Goal: Task Accomplishment & Management: Manage account settings

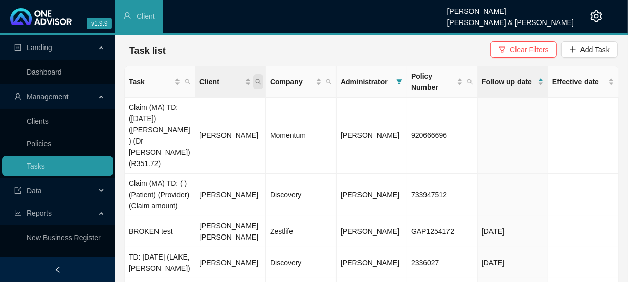
click at [263, 81] on span "Client" at bounding box center [258, 81] width 10 height 15
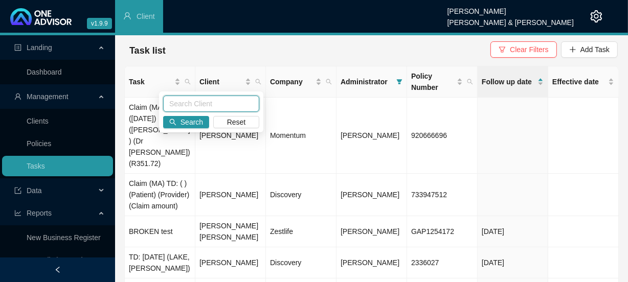
click at [219, 102] on input "text" at bounding box center [211, 104] width 96 height 16
type input "armour"
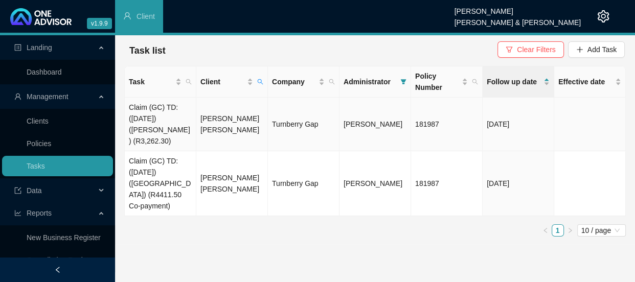
click at [229, 116] on td "[PERSON_NAME] [PERSON_NAME]" at bounding box center [232, 125] width 72 height 54
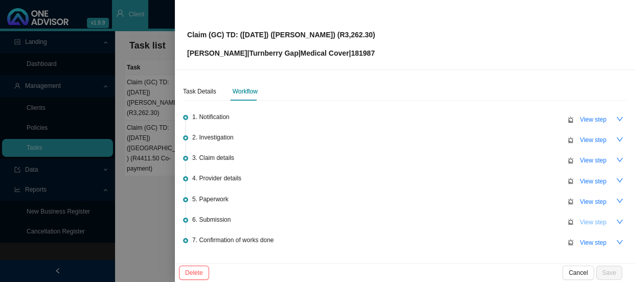
click at [582, 221] on span "View step" at bounding box center [593, 222] width 27 height 10
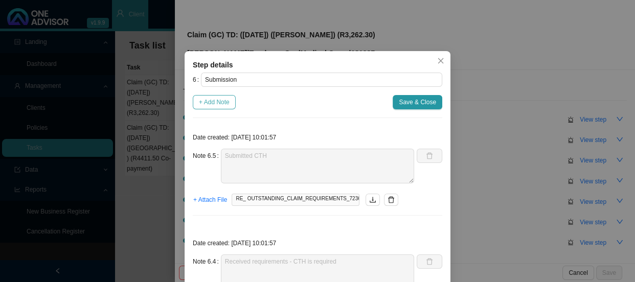
click at [216, 104] on span "+ Add Note" at bounding box center [214, 102] width 31 height 10
type textarea "Submitted CTH"
type textarea "Received requirements - CTH is required"
type textarea "Claim has been received"
type textarea "Emailed [PERSON_NAME] and updated him on the claim submission"
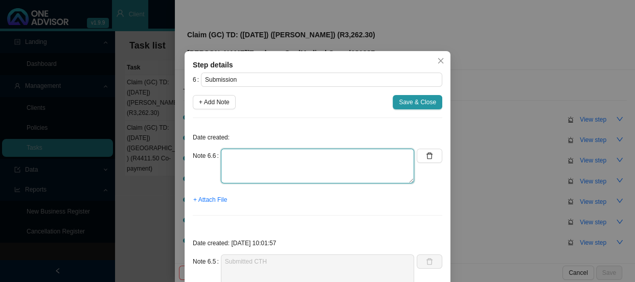
click at [247, 162] on textarea at bounding box center [317, 166] width 193 height 35
type textarea "h"
type textarea "t"
type textarea "The claim for [PERSON_NAME] has been approved"
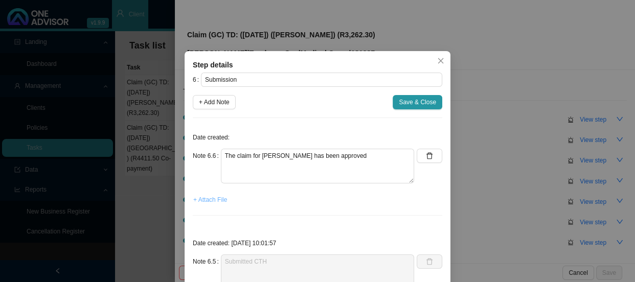
click at [210, 203] on span "+ Attach File" at bounding box center [210, 200] width 34 height 10
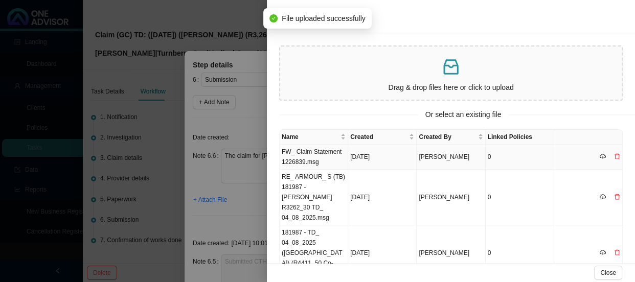
click at [372, 161] on td "[DATE]" at bounding box center [382, 157] width 69 height 25
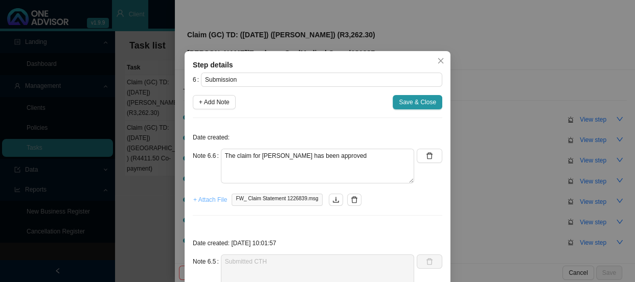
click at [207, 198] on span "+ Attach File" at bounding box center [210, 200] width 34 height 10
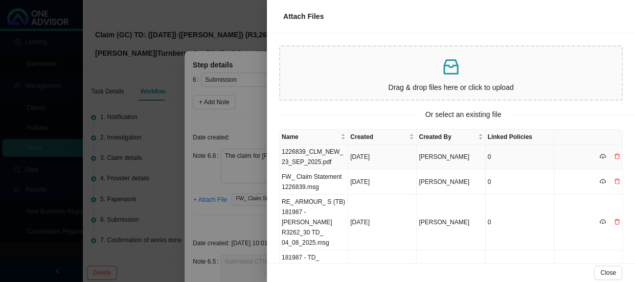
click at [326, 157] on td "1226839_CLM_NEW_23_SEP_2025.pdf" at bounding box center [314, 157] width 69 height 25
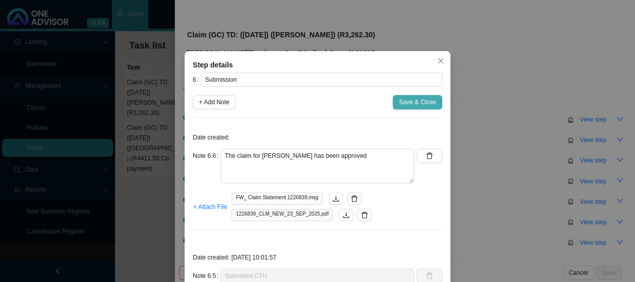
click at [415, 102] on span "Save & Close" at bounding box center [417, 102] width 37 height 10
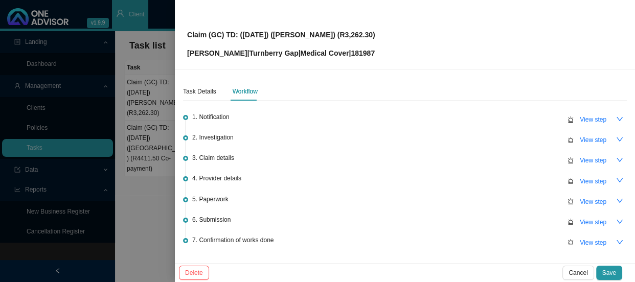
scroll to position [65, 0]
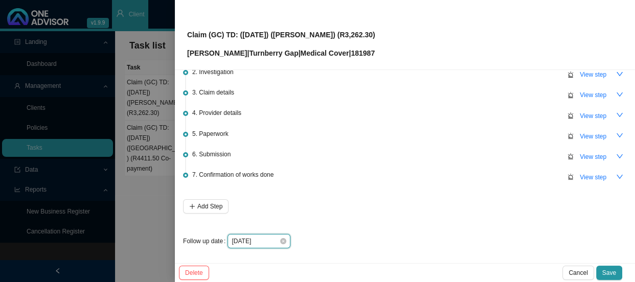
click at [265, 240] on input "[DATE]" at bounding box center [256, 241] width 48 height 10
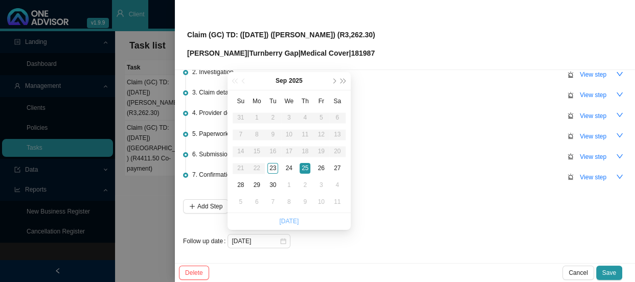
click at [291, 219] on link "[DATE]" at bounding box center [288, 221] width 19 height 7
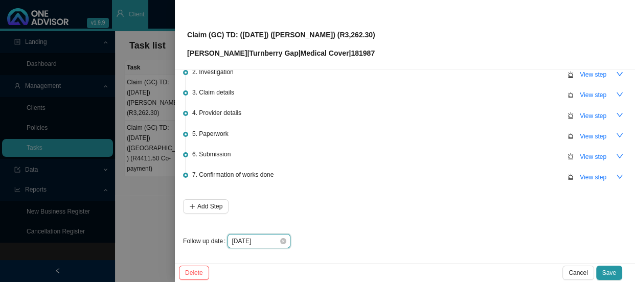
click at [273, 239] on input "[DATE]" at bounding box center [256, 241] width 48 height 10
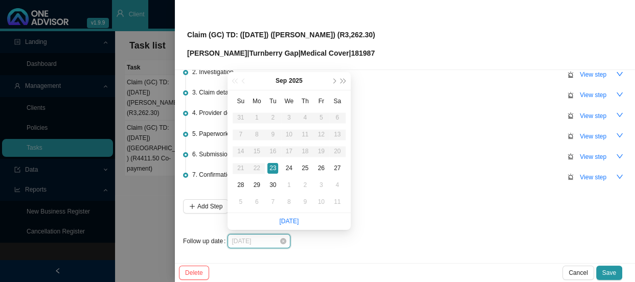
type input "[DATE]"
click at [271, 240] on input "[DATE]" at bounding box center [256, 241] width 48 height 10
click at [429, 234] on div "[DATE]" at bounding box center [426, 241] width 399 height 14
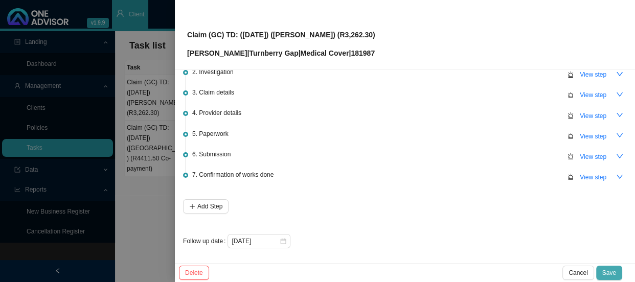
click at [606, 271] on span "Save" at bounding box center [609, 273] width 14 height 10
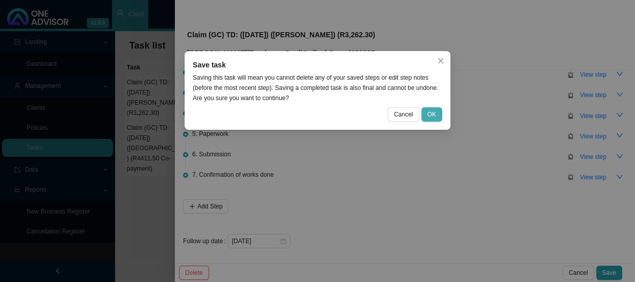
click at [424, 111] on button "OK" at bounding box center [431, 114] width 21 height 14
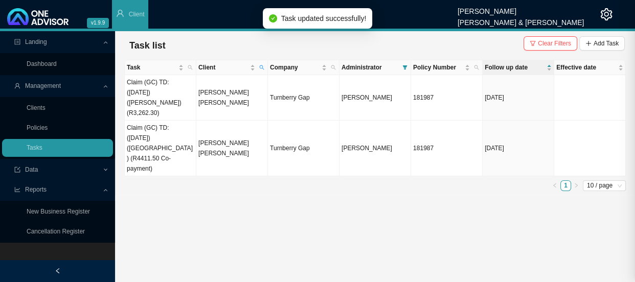
scroll to position [0, 0]
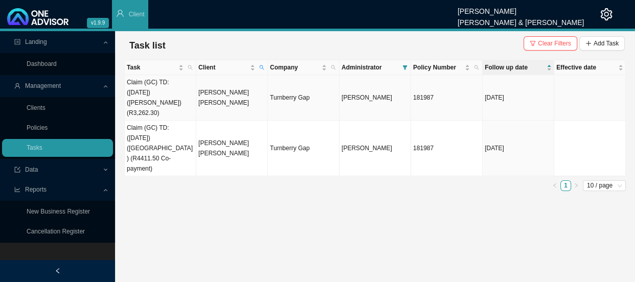
click at [221, 89] on td "[PERSON_NAME] [PERSON_NAME]" at bounding box center [232, 97] width 72 height 45
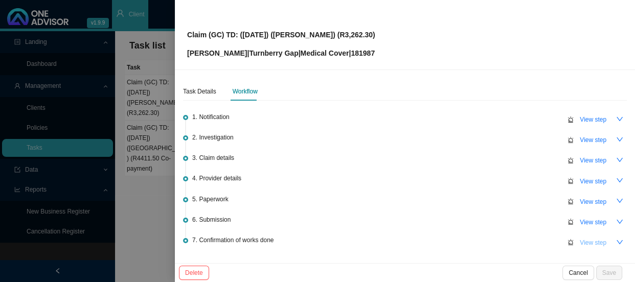
click at [574, 241] on button "View step" at bounding box center [593, 243] width 39 height 14
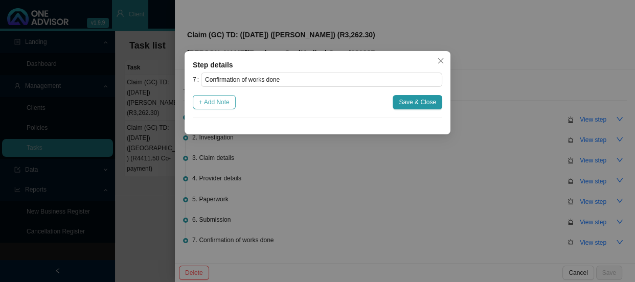
click at [209, 107] on span "+ Add Note" at bounding box center [214, 102] width 31 height 10
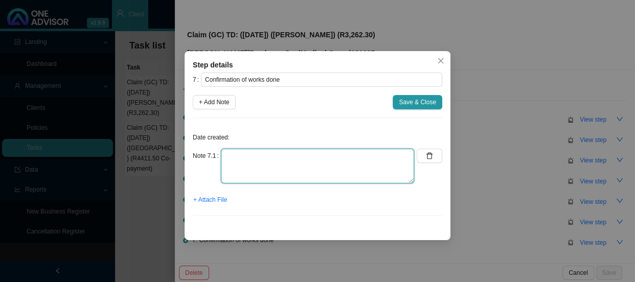
click at [248, 149] on textarea at bounding box center [317, 166] width 193 height 35
type textarea "Sent Simon confirmation of works done"
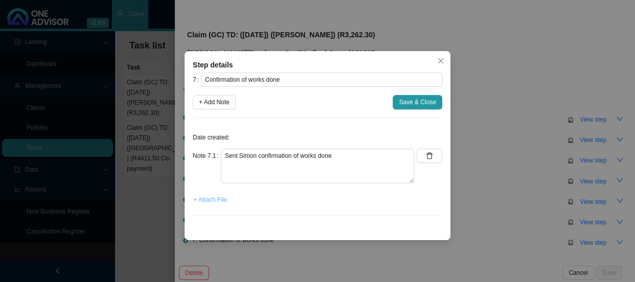
click at [222, 198] on span "+ Attach File" at bounding box center [210, 200] width 34 height 10
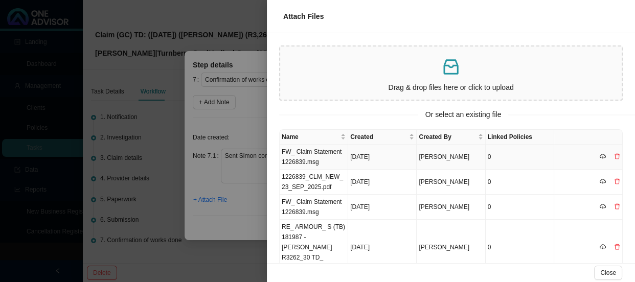
click at [325, 161] on td "FW_ Claim Statement 1226839.msg" at bounding box center [314, 157] width 69 height 25
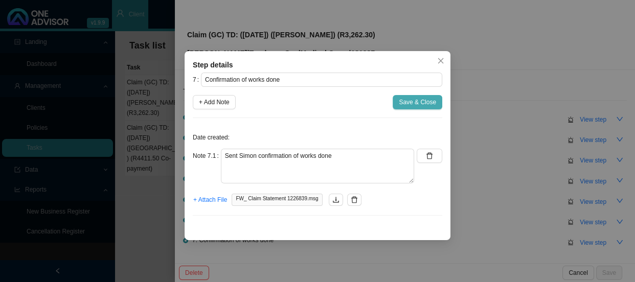
click at [411, 102] on span "Save & Close" at bounding box center [417, 102] width 37 height 10
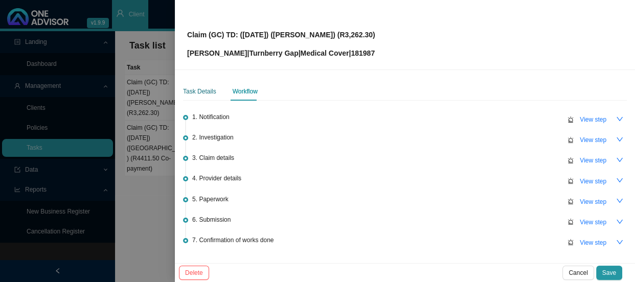
click at [200, 90] on div "Task Details" at bounding box center [199, 91] width 33 height 10
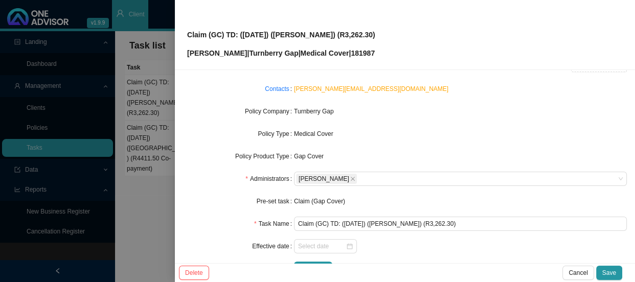
scroll to position [119, 0]
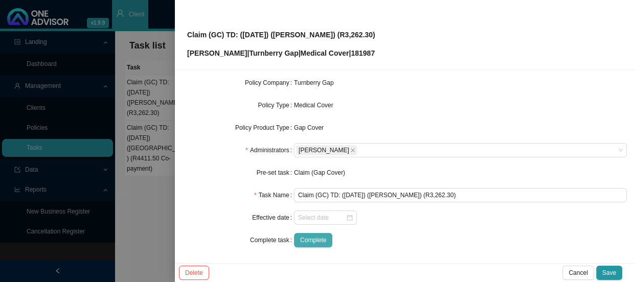
click at [317, 238] on span "Complete" at bounding box center [313, 240] width 26 height 10
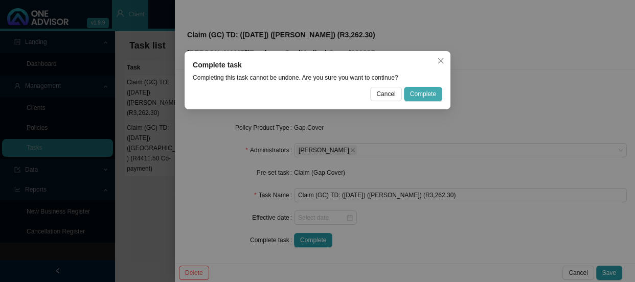
click at [423, 93] on span "Complete" at bounding box center [423, 94] width 26 height 10
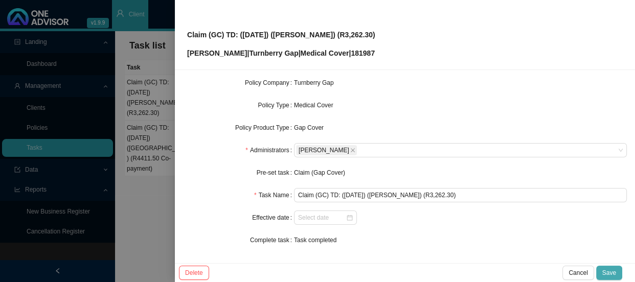
click at [605, 267] on button "Save" at bounding box center [609, 273] width 26 height 14
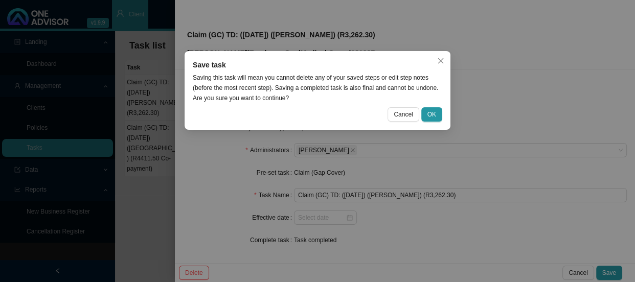
click at [435, 105] on div "Save task Saving this task will mean you cannot delete any of your saved steps …" at bounding box center [318, 90] width 266 height 79
click at [432, 111] on span "OK" at bounding box center [431, 114] width 9 height 10
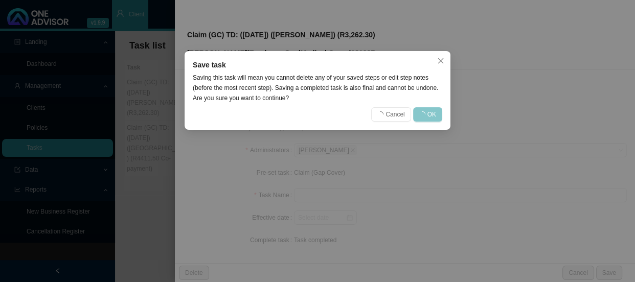
scroll to position [108, 0]
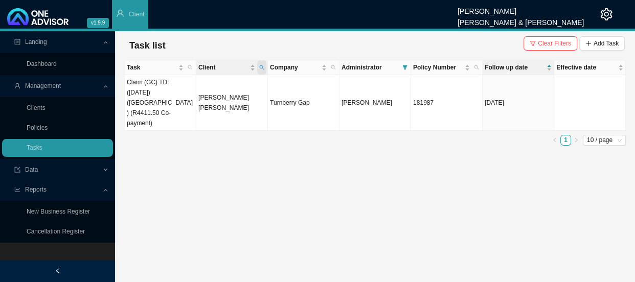
click at [261, 67] on icon "search" at bounding box center [261, 67] width 5 height 5
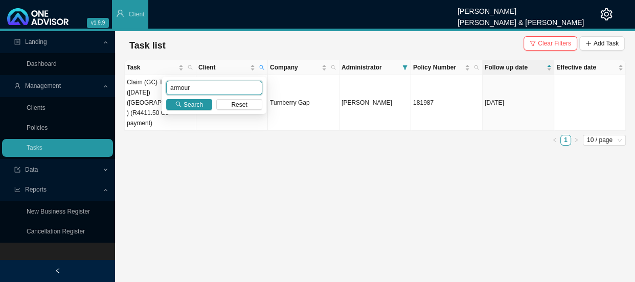
click at [225, 87] on input "armour" at bounding box center [214, 88] width 96 height 14
drag, startPoint x: 225, startPoint y: 87, endPoint x: 155, endPoint y: 88, distance: 69.5
click at [155, 88] on body "v1.9.9 [PERSON_NAME] [PERSON_NAME] & [PERSON_NAME] Client Landing Dashboard Man…" at bounding box center [317, 141] width 635 height 282
type input "FORDER"
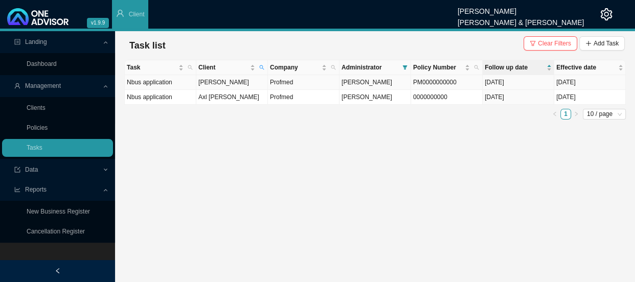
click at [247, 83] on td "[PERSON_NAME]" at bounding box center [232, 82] width 72 height 15
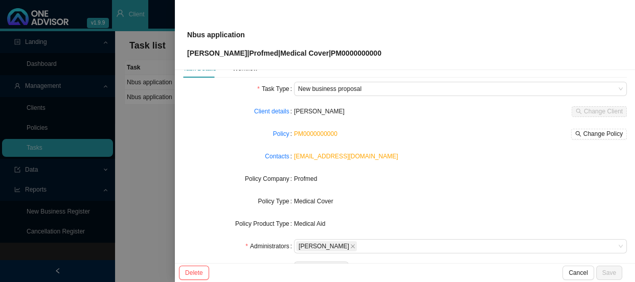
scroll to position [0, 0]
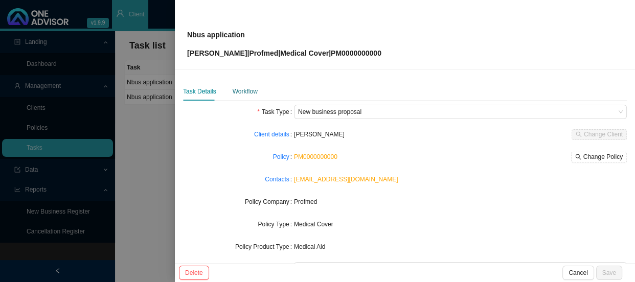
click at [245, 92] on div "Workflow" at bounding box center [245, 91] width 25 height 10
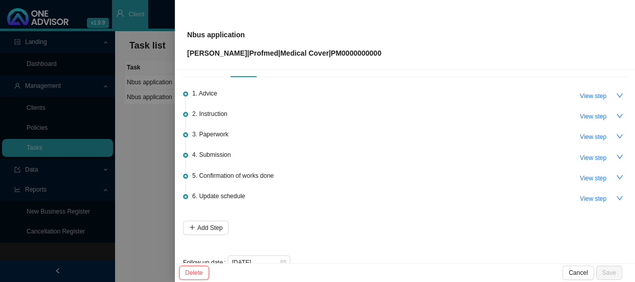
scroll to position [45, 0]
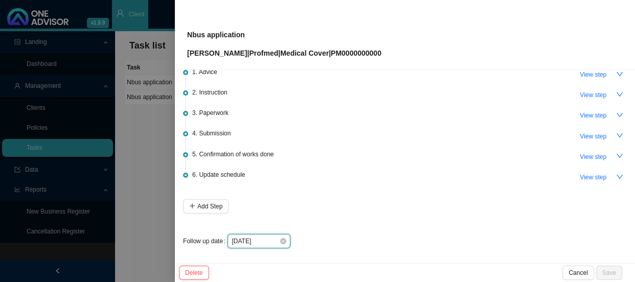
click at [271, 243] on input "[DATE]" at bounding box center [256, 241] width 48 height 10
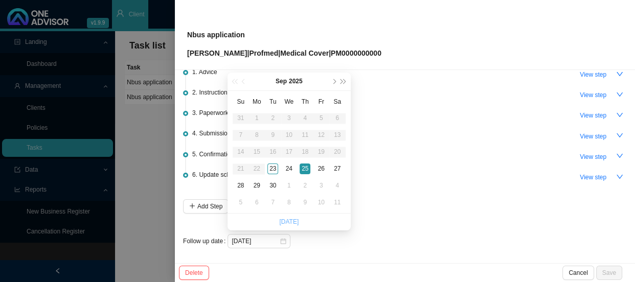
click at [286, 224] on link "[DATE]" at bounding box center [288, 221] width 19 height 7
type input "[DATE]"
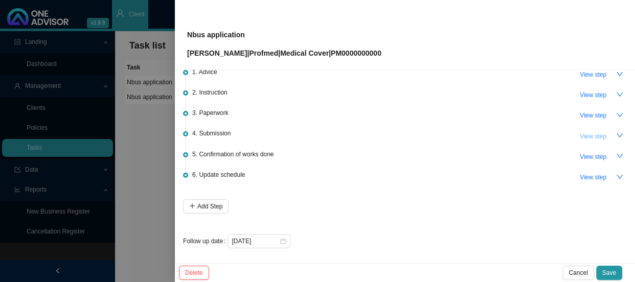
click at [582, 135] on span "View step" at bounding box center [593, 136] width 27 height 10
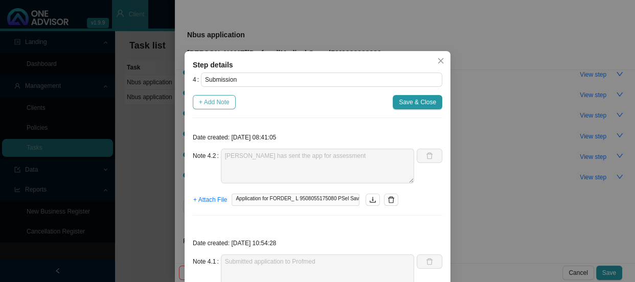
click at [216, 98] on span "+ Add Note" at bounding box center [214, 102] width 31 height 10
type textarea "[PERSON_NAME] has sent the app for assessment"
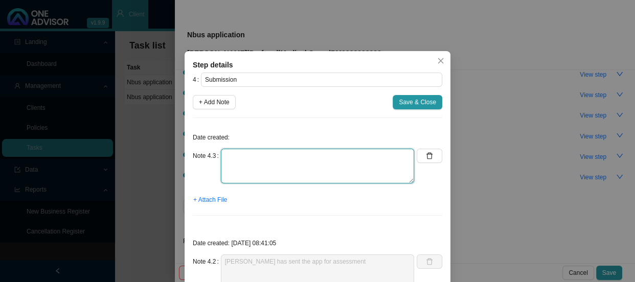
click at [239, 153] on textarea at bounding box center [317, 166] width 193 height 35
type textarea "r"
click at [297, 154] on textarea "Received membership certfiicate" at bounding box center [317, 166] width 193 height 35
type textarea "Received membership certfiicate"
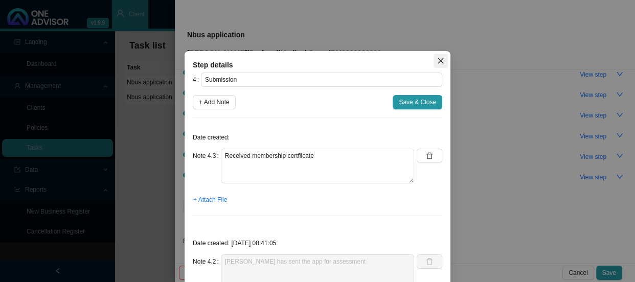
click at [437, 60] on icon "close" at bounding box center [440, 60] width 7 height 7
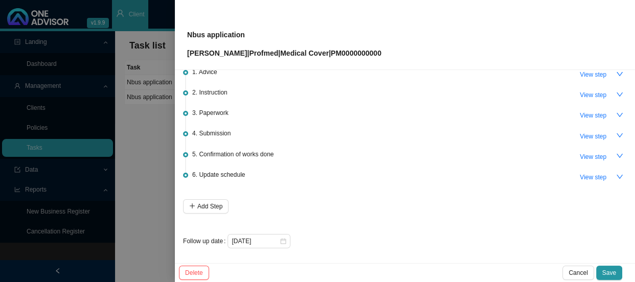
click at [149, 82] on div at bounding box center [317, 141] width 635 height 282
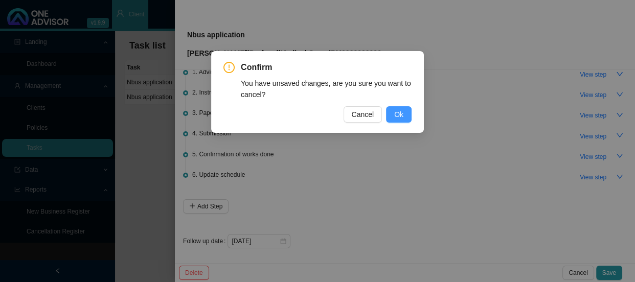
click at [401, 117] on span "Ok" at bounding box center [398, 114] width 9 height 11
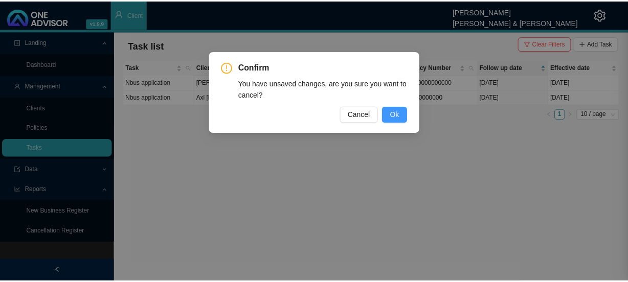
scroll to position [0, 0]
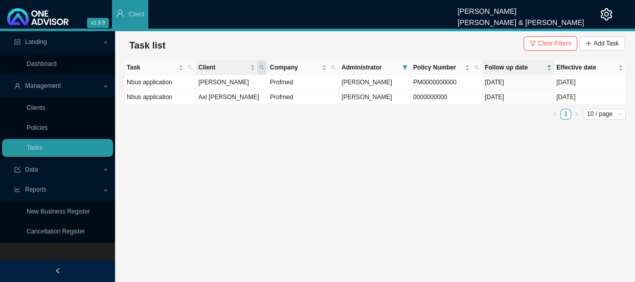
click at [258, 67] on span "Client" at bounding box center [261, 67] width 9 height 14
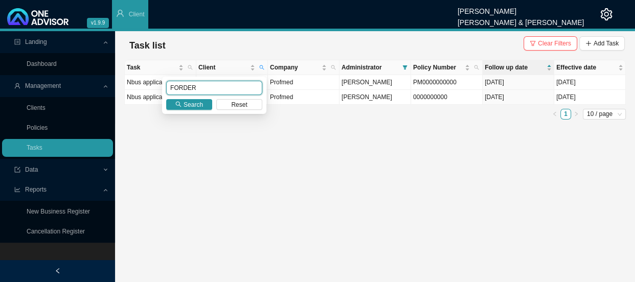
drag, startPoint x: 210, startPoint y: 85, endPoint x: 166, endPoint y: 86, distance: 44.0
click at [166, 86] on input "FORDER" at bounding box center [214, 88] width 96 height 14
type input "oosthuizen"
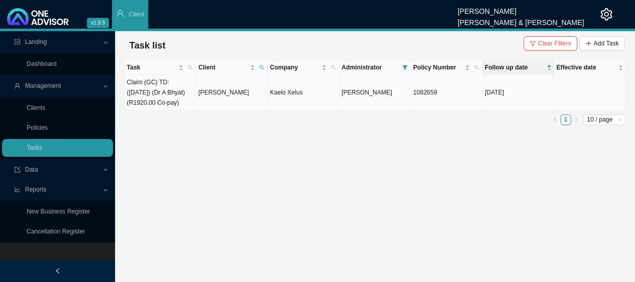
click at [224, 97] on td "[PERSON_NAME]" at bounding box center [232, 92] width 72 height 35
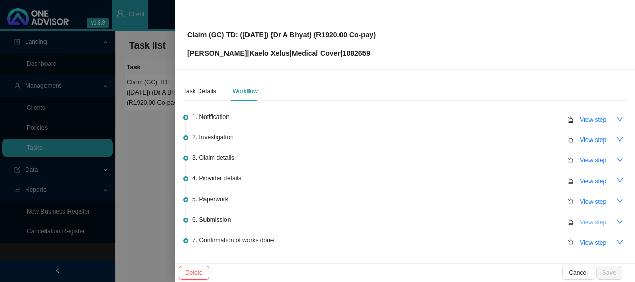
click at [583, 223] on span "View step" at bounding box center [593, 222] width 27 height 10
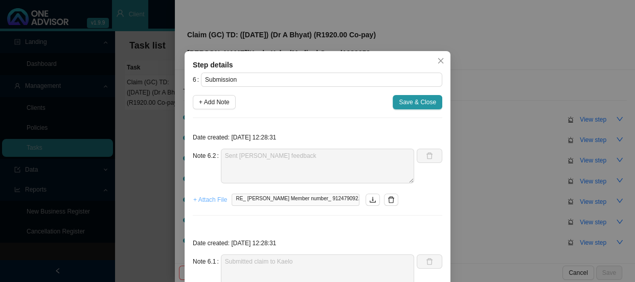
click at [203, 201] on span "+ Attach File" at bounding box center [210, 200] width 34 height 10
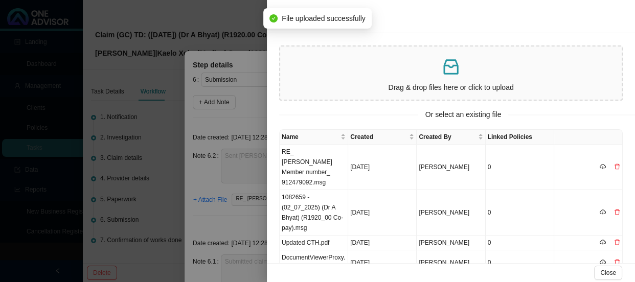
click at [228, 174] on div at bounding box center [317, 141] width 635 height 282
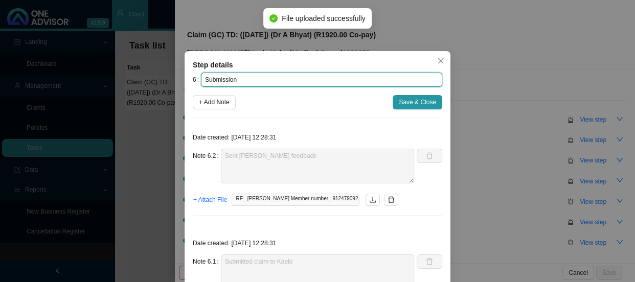
click at [248, 79] on input "Submission" at bounding box center [321, 80] width 241 height 14
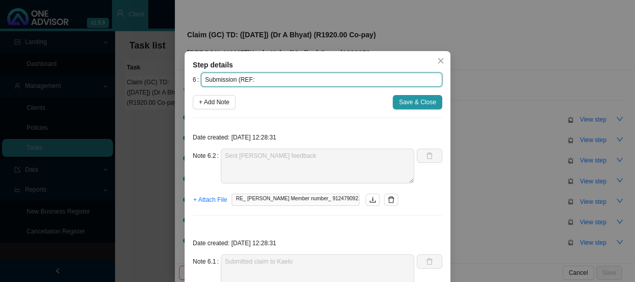
paste input "10935384"
type input "Submission (REF: 10935384)"
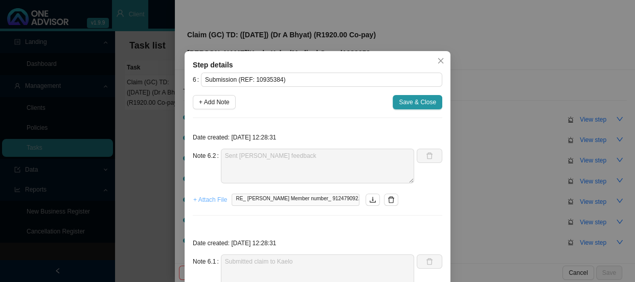
click at [212, 200] on span "+ Attach File" at bounding box center [210, 200] width 34 height 10
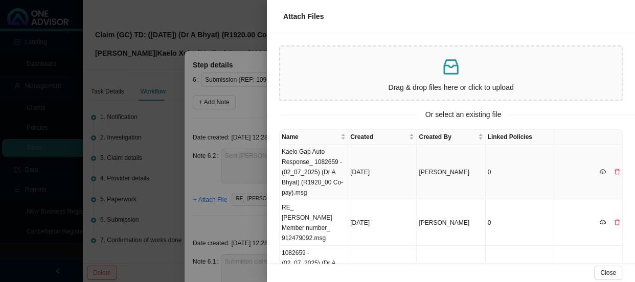
click at [318, 164] on td "Kaelo Gap Auto Response_ 1082659 - (02_07_2025) (Dr A Bhyat) (R1920_00 Co-pay).…" at bounding box center [314, 173] width 69 height 56
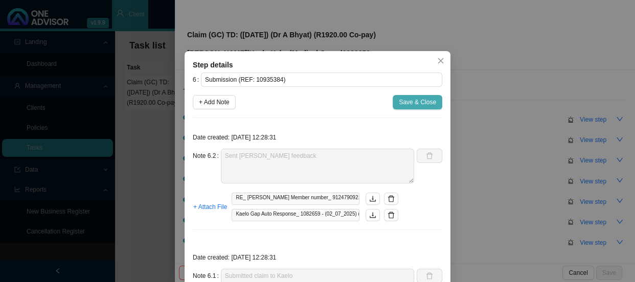
click at [409, 102] on span "Save & Close" at bounding box center [417, 102] width 37 height 10
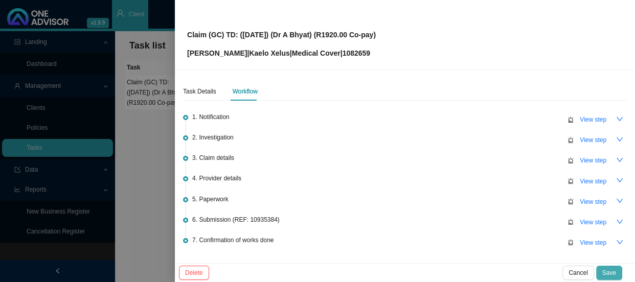
click at [608, 269] on span "Save" at bounding box center [609, 273] width 14 height 10
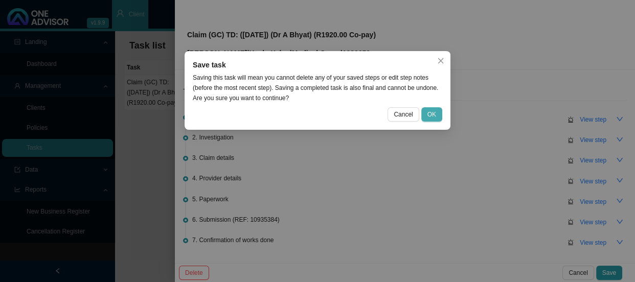
click at [433, 112] on span "OK" at bounding box center [431, 114] width 9 height 10
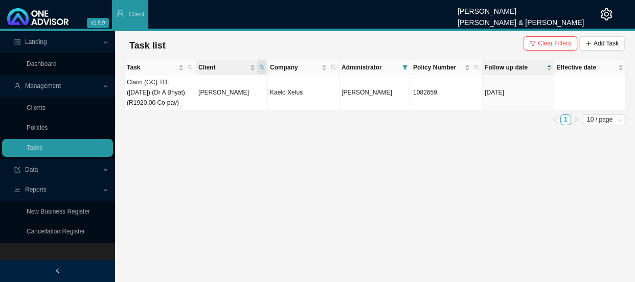
click at [262, 68] on icon "search" at bounding box center [261, 67] width 5 height 5
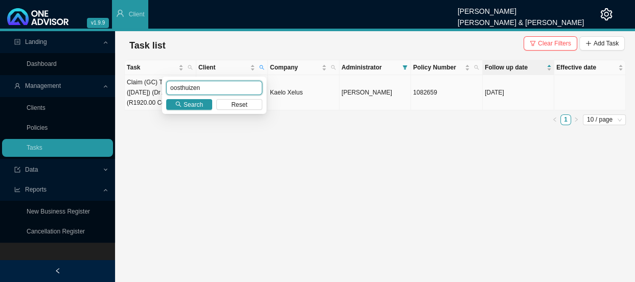
drag, startPoint x: 196, startPoint y: 87, endPoint x: 147, endPoint y: 92, distance: 49.9
click at [147, 92] on body "v1.9.9 [PERSON_NAME] [PERSON_NAME] & [PERSON_NAME] Client Landing Dashboard Man…" at bounding box center [317, 141] width 635 height 282
click at [210, 86] on input "oosthuizen" at bounding box center [214, 88] width 96 height 14
drag, startPoint x: 210, startPoint y: 85, endPoint x: 152, endPoint y: 85, distance: 57.3
click at [152, 85] on body "v1.9.9 [PERSON_NAME] [PERSON_NAME] & [PERSON_NAME] Client Landing Dashboard Man…" at bounding box center [317, 141] width 635 height 282
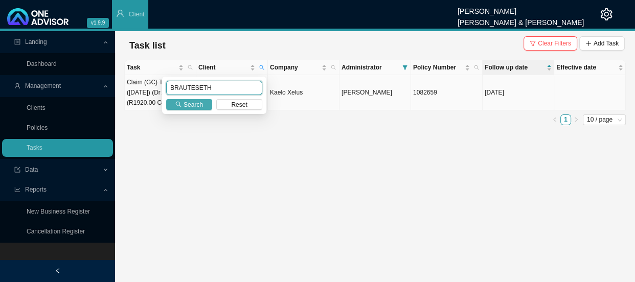
type input "BRAUTESETH"
click at [186, 104] on span "Search" at bounding box center [193, 105] width 19 height 10
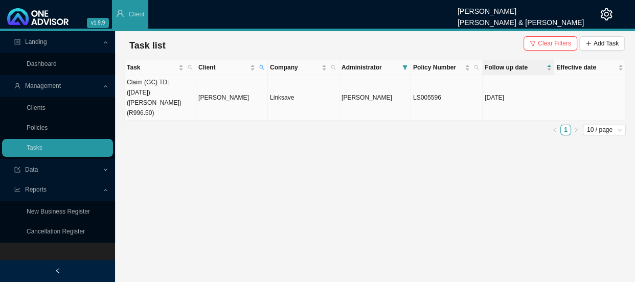
click at [216, 93] on td "[PERSON_NAME]" at bounding box center [232, 97] width 72 height 45
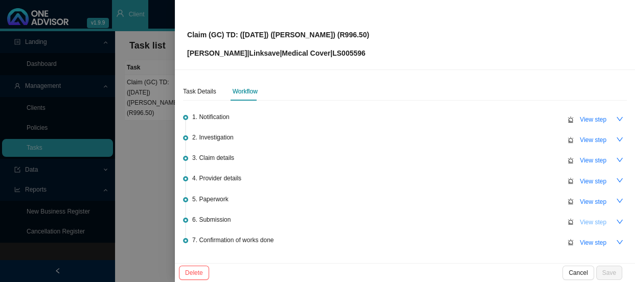
click at [580, 220] on span "View step" at bounding box center [593, 222] width 27 height 10
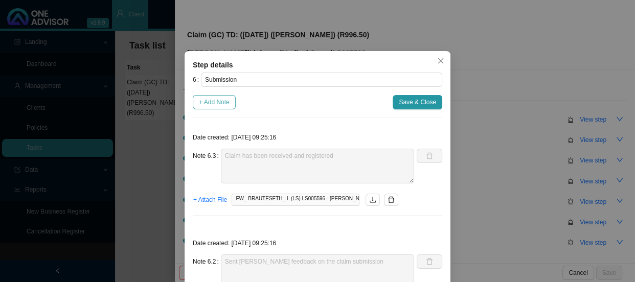
click at [211, 104] on span "+ Add Note" at bounding box center [214, 102] width 31 height 10
type textarea "Claim has been received and registered"
type textarea "Sent [PERSON_NAME] feedback on the claim submission"
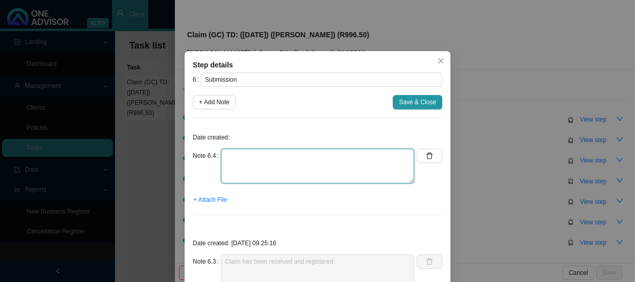
click at [266, 158] on textarea at bounding box center [317, 166] width 193 height 35
type textarea "c"
type textarea "Claim has been approved"
drag, startPoint x: 332, startPoint y: 161, endPoint x: 199, endPoint y: 160, distance: 132.9
click at [199, 160] on div "Note 6.4 Claim has been approved" at bounding box center [303, 166] width 221 height 35
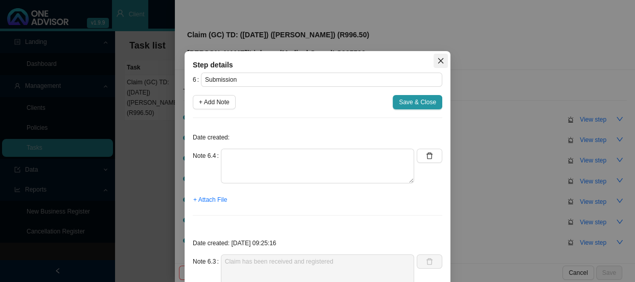
click at [438, 61] on icon "close" at bounding box center [441, 61] width 6 height 6
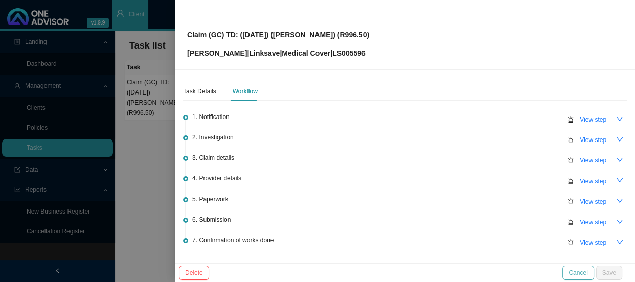
click at [592, 276] on button "Cancel" at bounding box center [577, 273] width 31 height 14
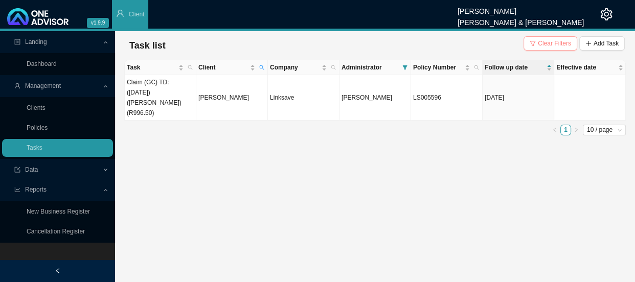
click at [565, 40] on span "Clear Filters" at bounding box center [554, 43] width 33 height 10
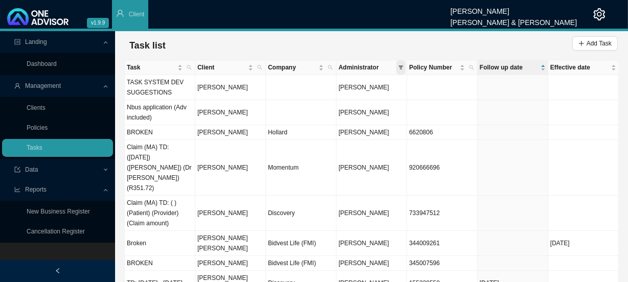
click at [403, 67] on icon "filter" at bounding box center [400, 67] width 5 height 5
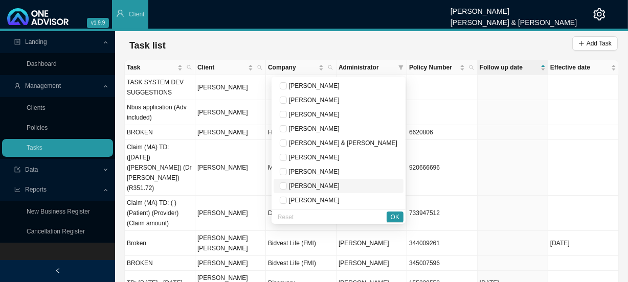
click at [338, 183] on span "[PERSON_NAME]" at bounding box center [313, 186] width 53 height 7
checkbox input "true"
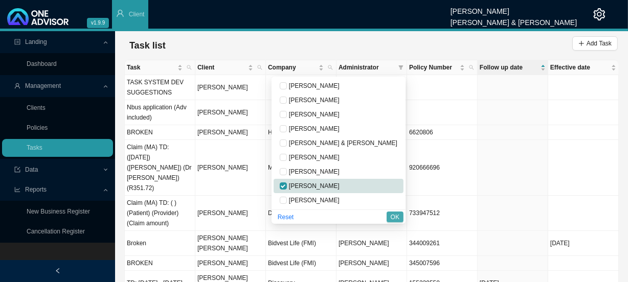
click at [389, 215] on button "OK" at bounding box center [394, 217] width 17 height 11
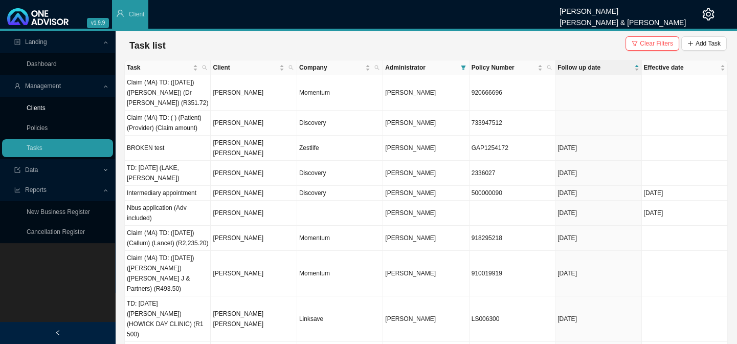
drag, startPoint x: 62, startPoint y: 111, endPoint x: 92, endPoint y: 101, distance: 31.2
click at [45, 111] on link "Clients" at bounding box center [36, 107] width 19 height 7
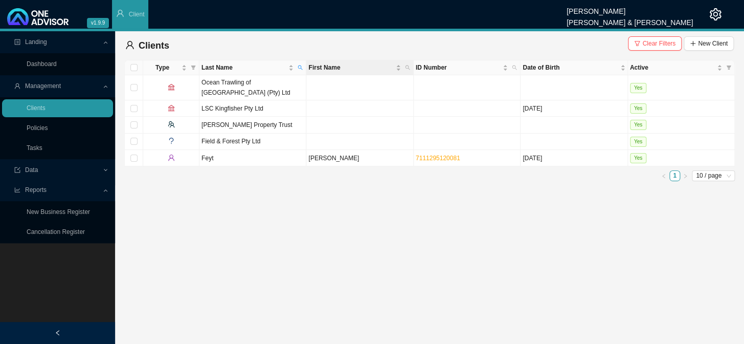
click at [307, 70] on th "First Name" at bounding box center [359, 67] width 107 height 15
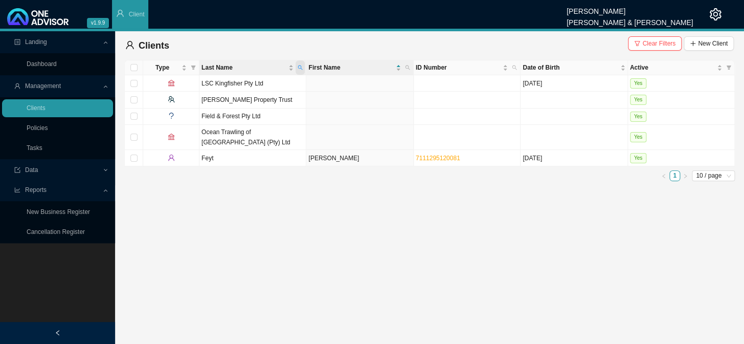
click at [302, 65] on icon "search" at bounding box center [300, 67] width 5 height 5
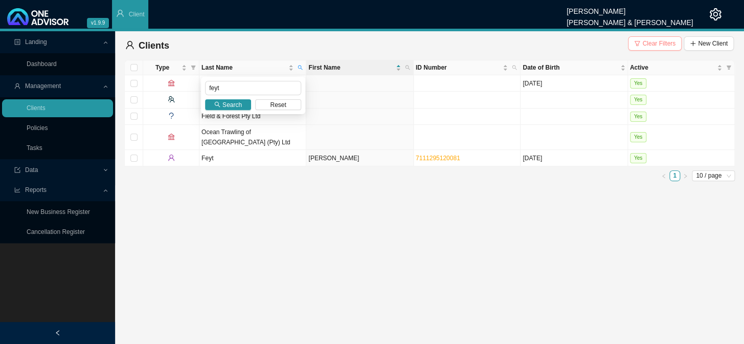
click at [659, 42] on span "Clear Filters" at bounding box center [658, 43] width 33 height 10
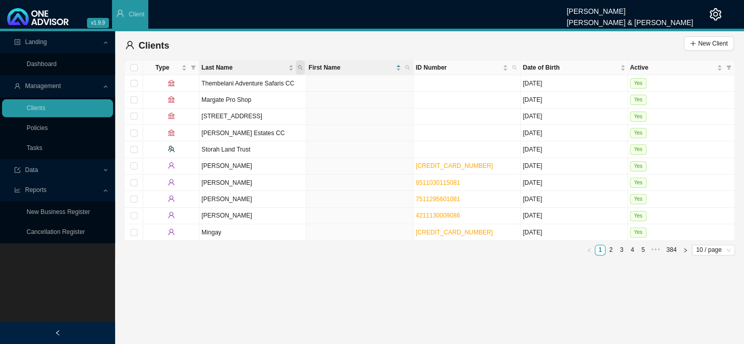
click at [302, 66] on icon "search" at bounding box center [300, 67] width 5 height 5
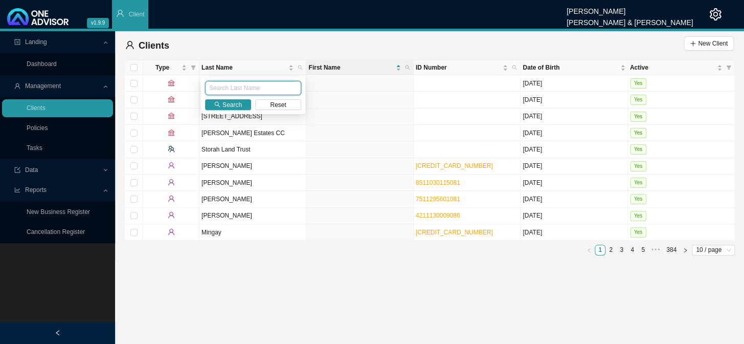
click at [240, 89] on input "text" at bounding box center [253, 88] width 96 height 14
type input "[PERSON_NAME]"
click at [241, 104] on button "Search" at bounding box center [228, 104] width 46 height 11
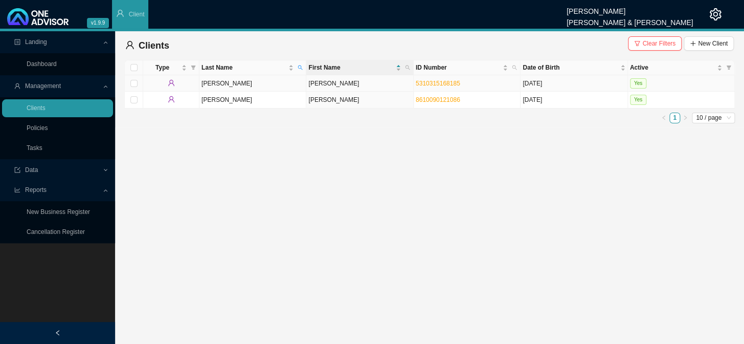
click at [322, 84] on td "[PERSON_NAME]" at bounding box center [359, 83] width 107 height 16
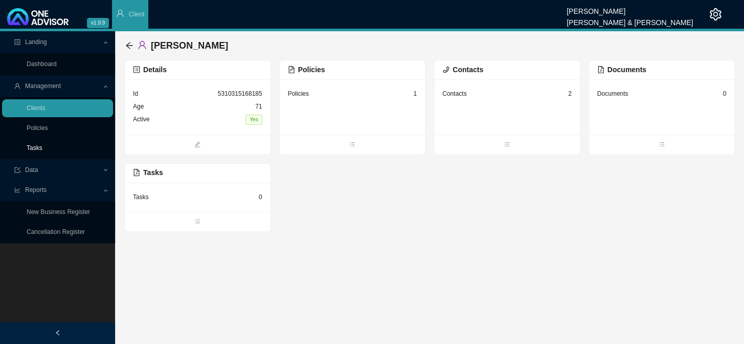
click at [40, 148] on link "Tasks" at bounding box center [35, 147] width 16 height 7
